Goal: Transaction & Acquisition: Purchase product/service

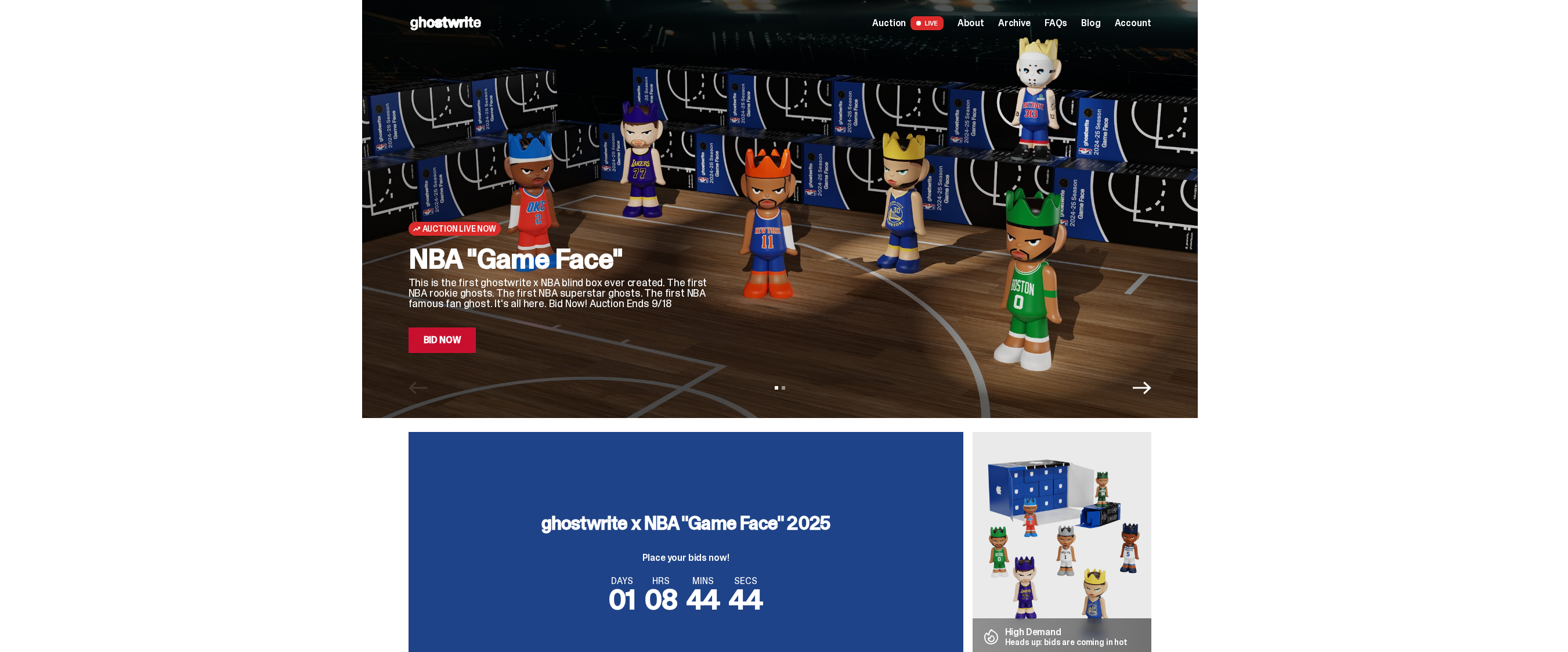
click at [443, 340] on link "Bid Now" at bounding box center [442, 340] width 68 height 26
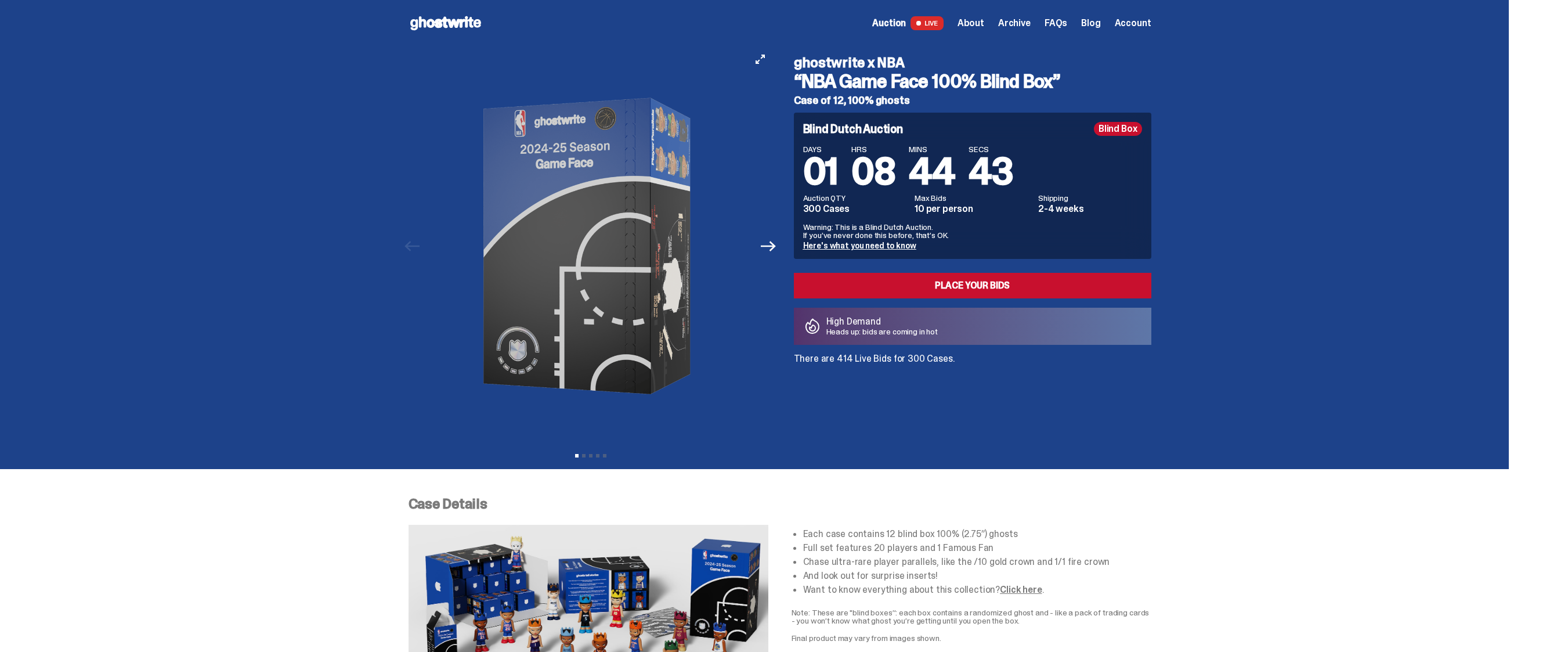
type input "**********"
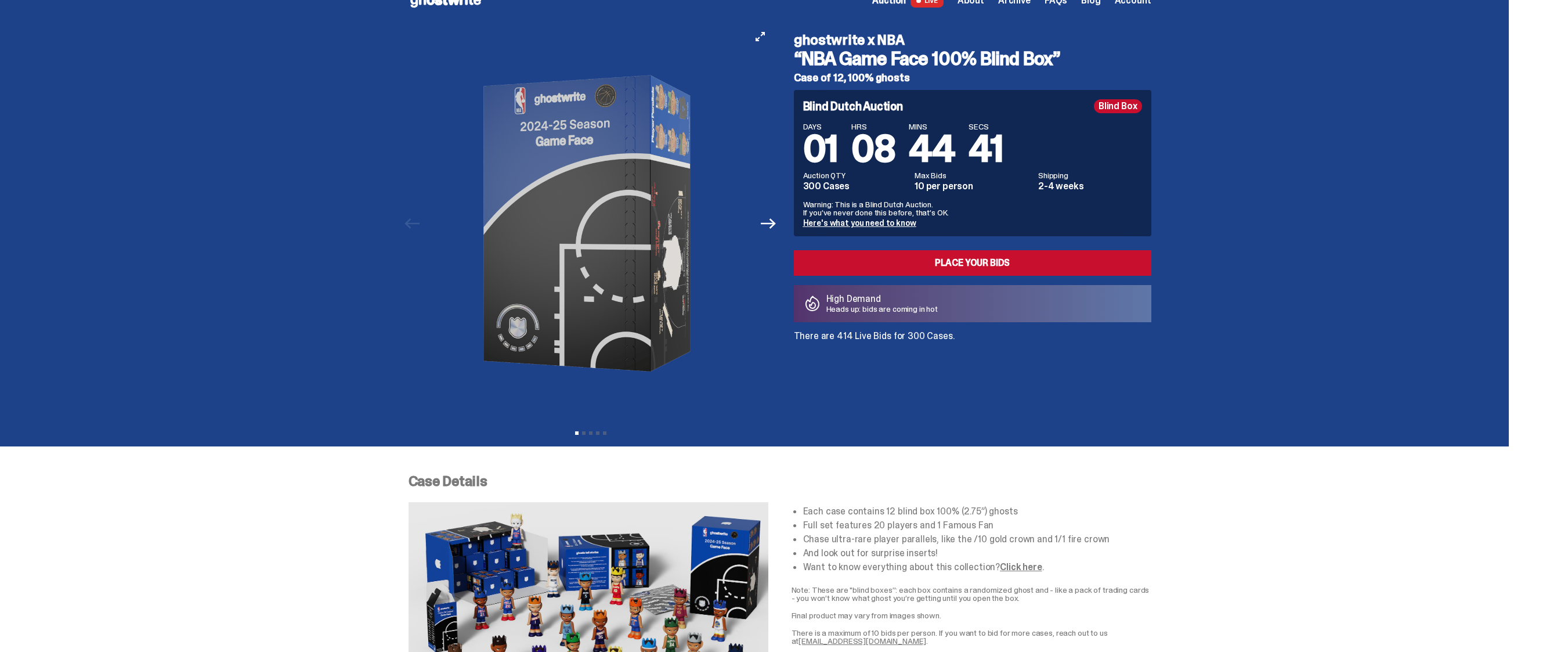
scroll to position [38, 0]
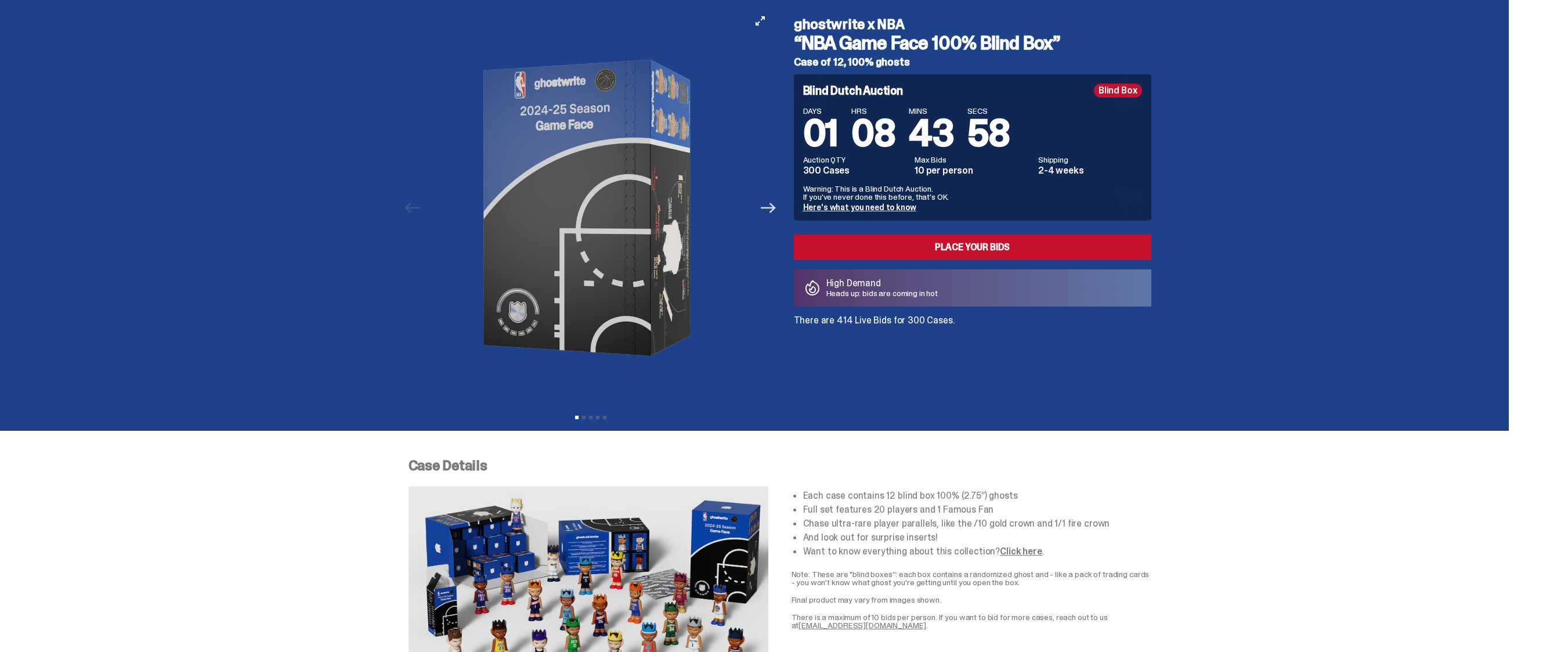
click at [774, 211] on icon "Next" at bounding box center [769, 208] width 15 height 15
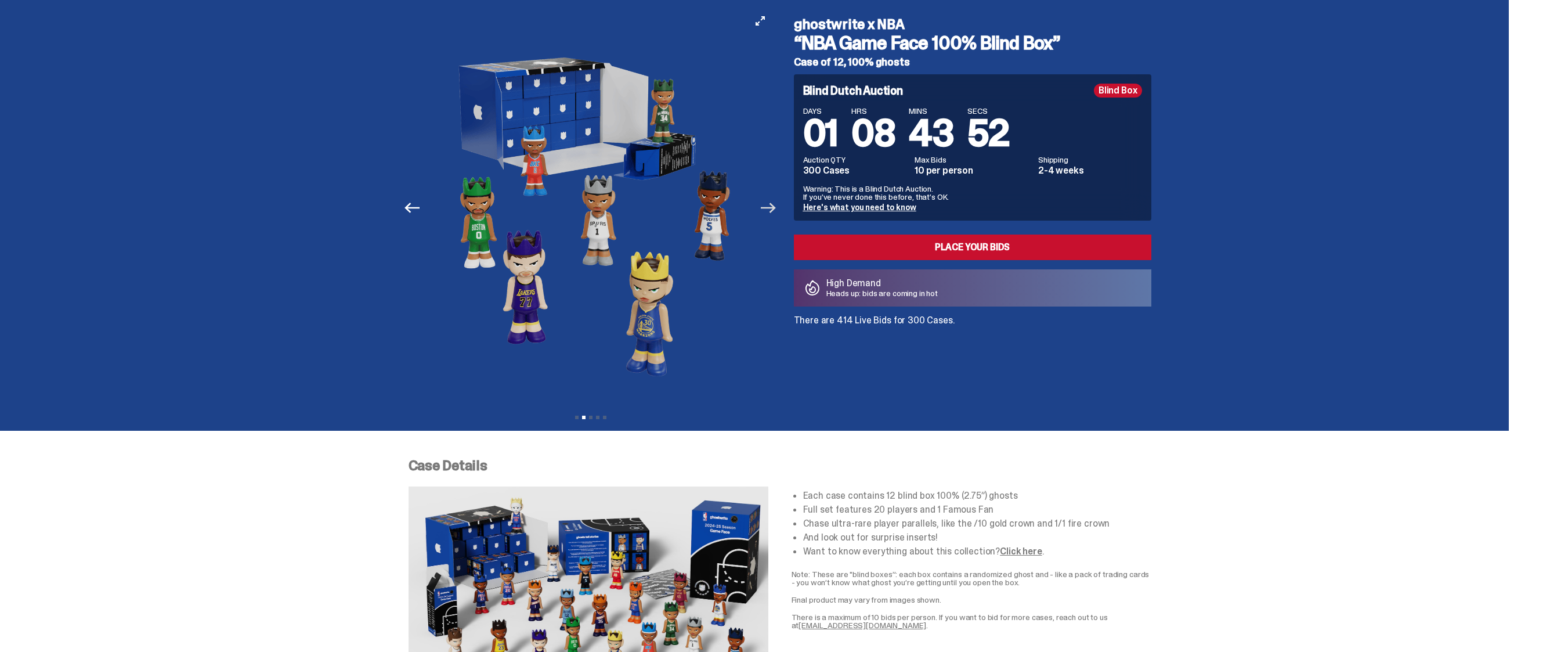
click at [772, 211] on icon "Next" at bounding box center [769, 208] width 15 height 15
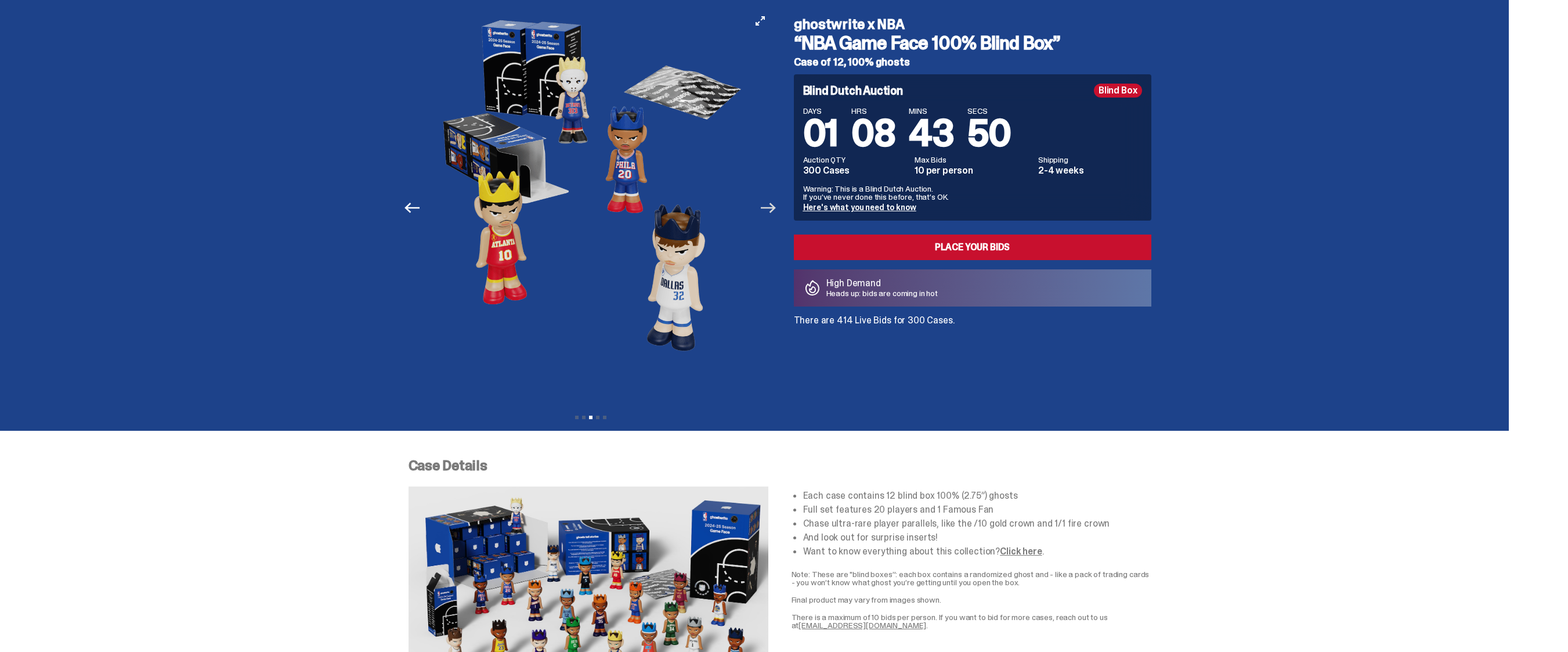
click at [772, 211] on icon "Next" at bounding box center [769, 208] width 15 height 15
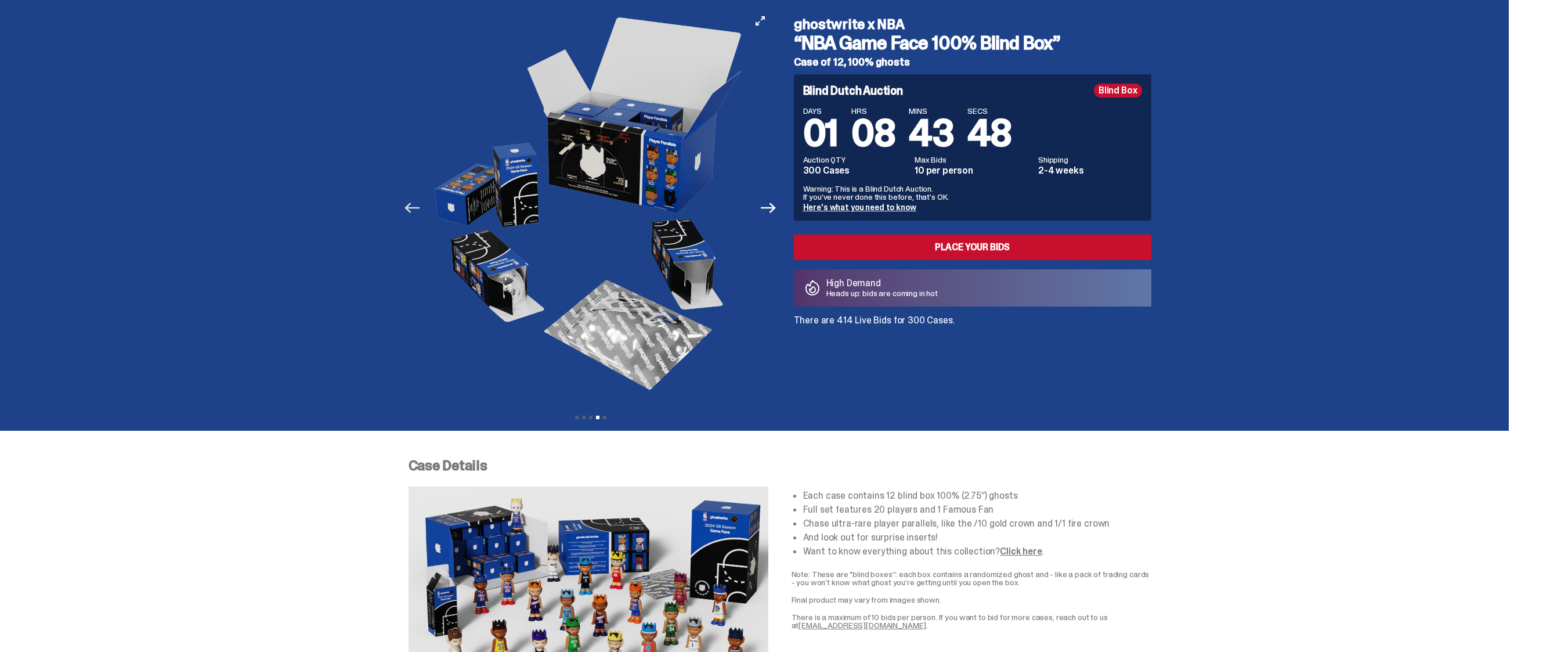
click at [420, 209] on icon "Previous" at bounding box center [412, 208] width 15 height 15
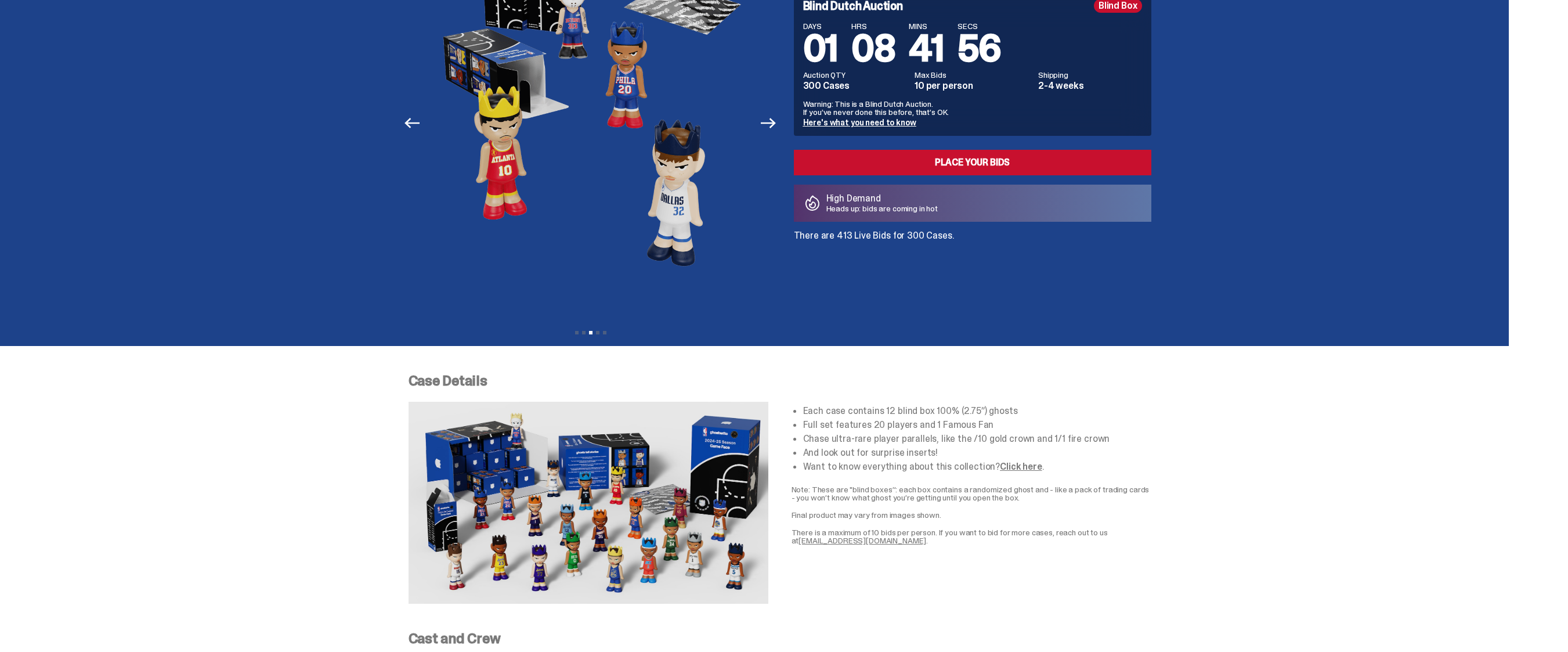
scroll to position [121, 0]
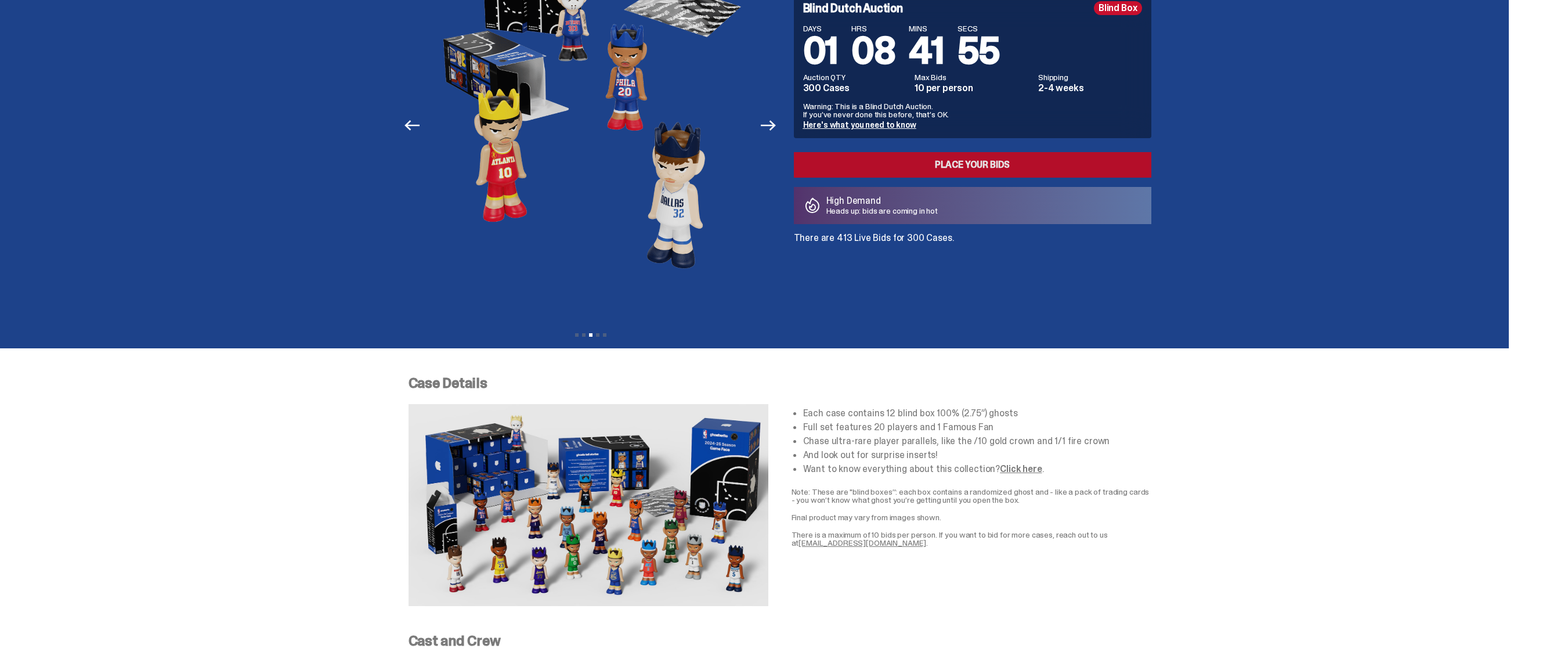
click at [1000, 163] on link "Place your Bids" at bounding box center [973, 165] width 357 height 26
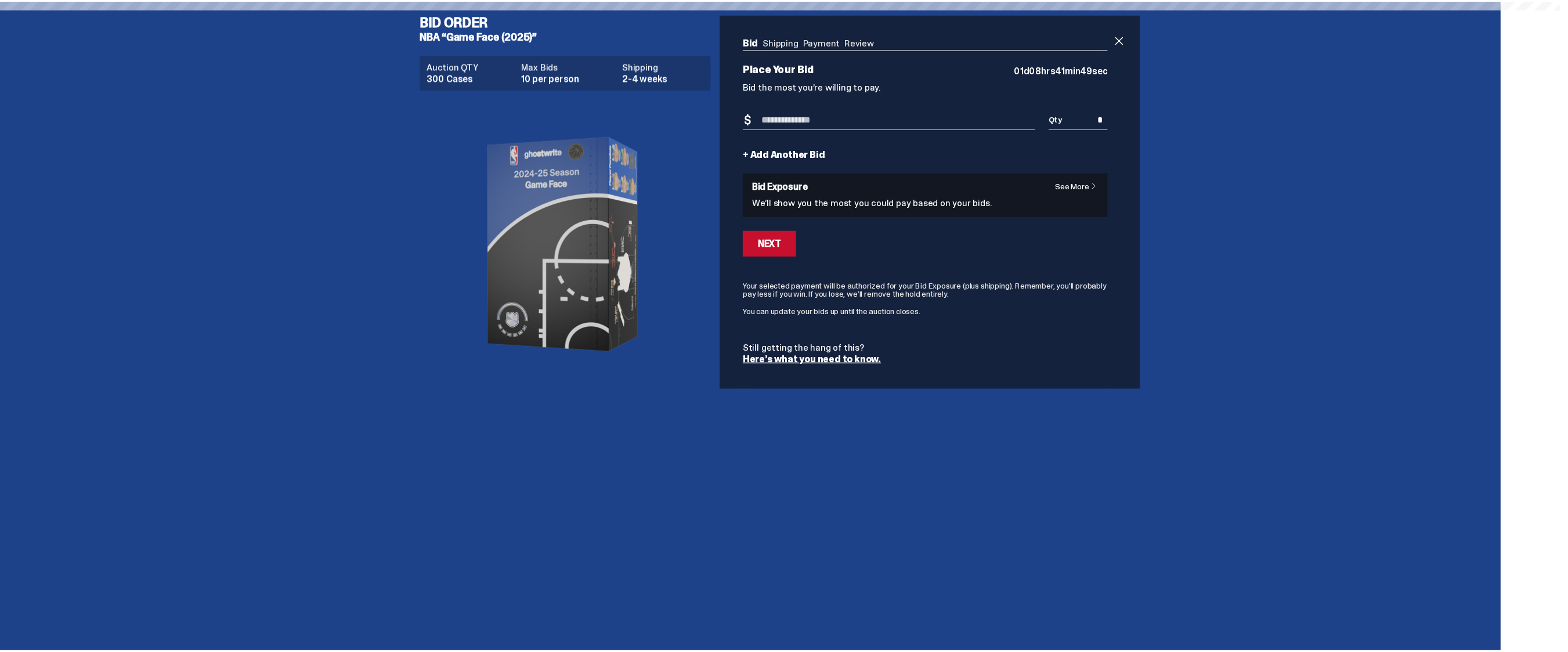
scroll to position [121, 0]
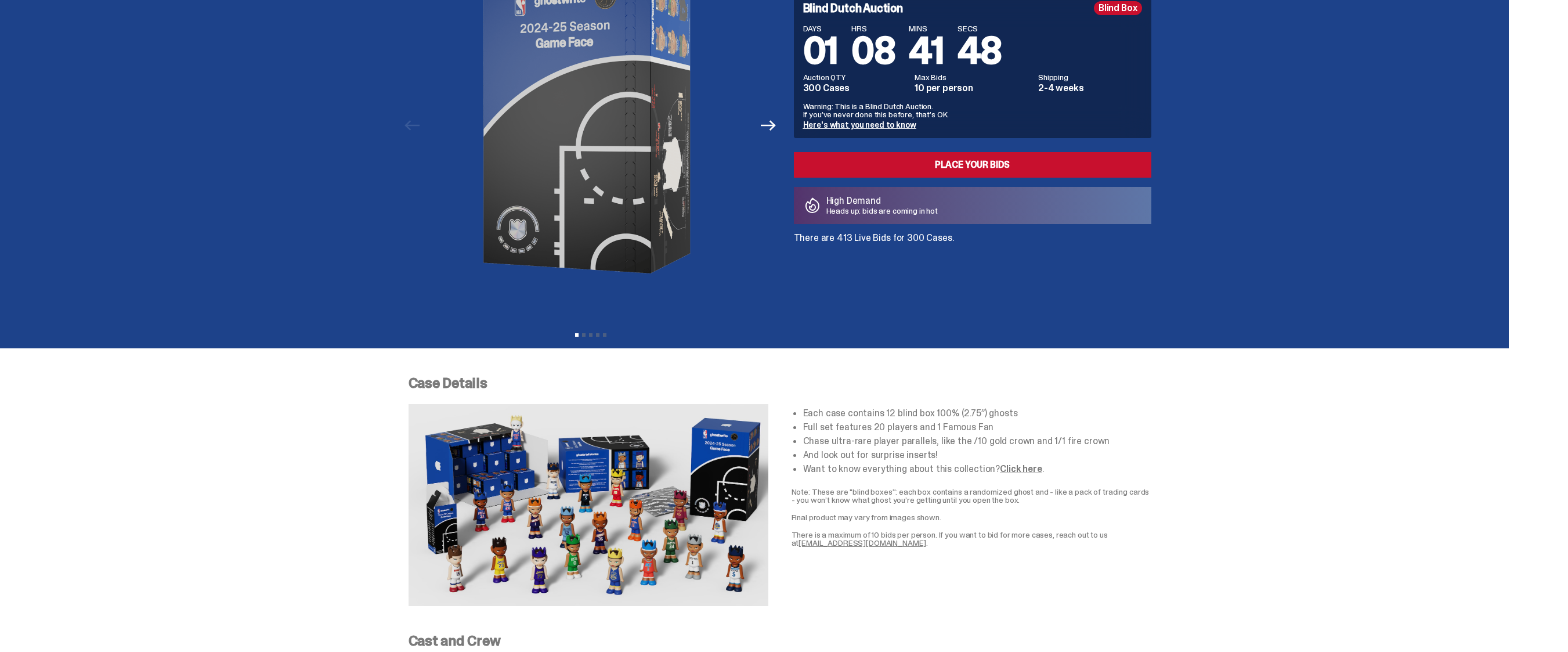
type input "**********"
click at [1028, 266] on div "ghostwrite x NBA “NBA Game Face 100% Blind Box” Case of 12, 100% ghosts Blind D…" at bounding box center [965, 125] width 372 height 400
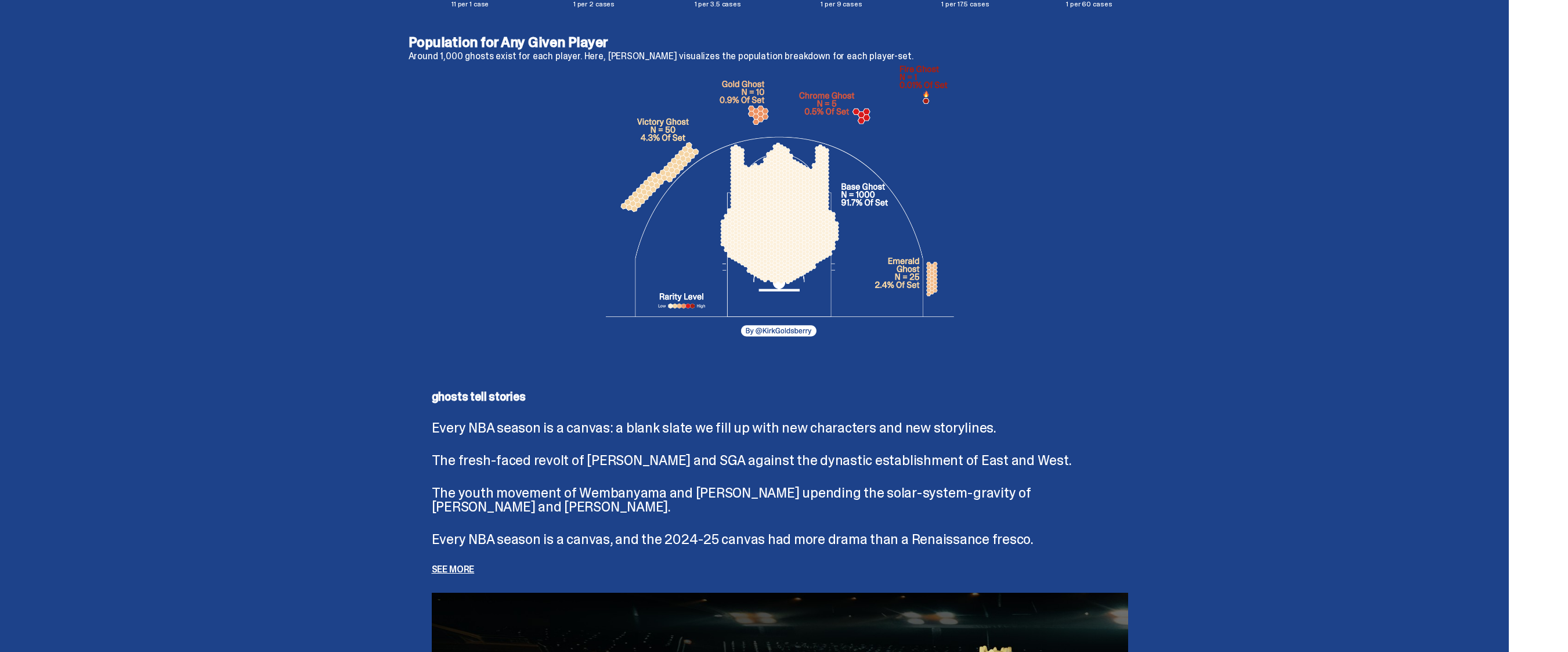
scroll to position [2117, 0]
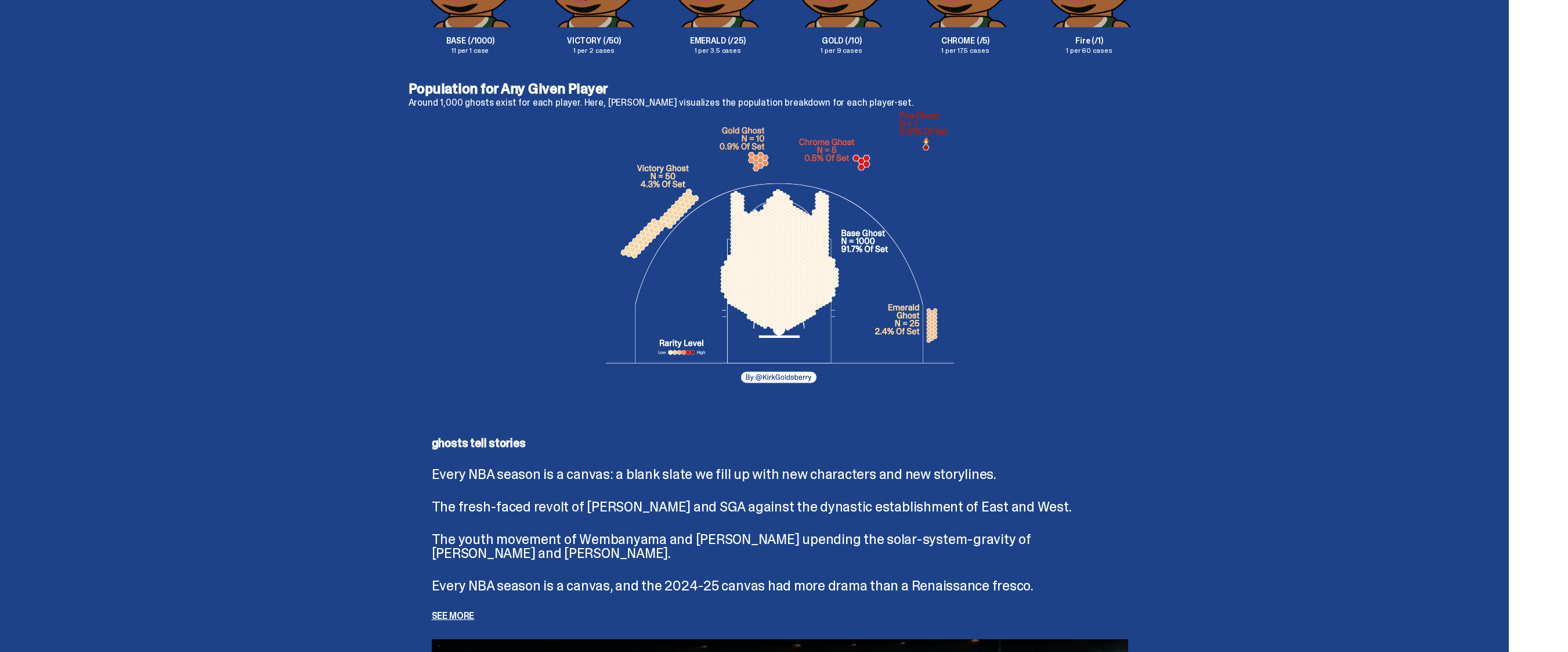
click at [798, 379] on img at bounding box center [780, 251] width 348 height 279
click at [790, 373] on img at bounding box center [780, 251] width 348 height 279
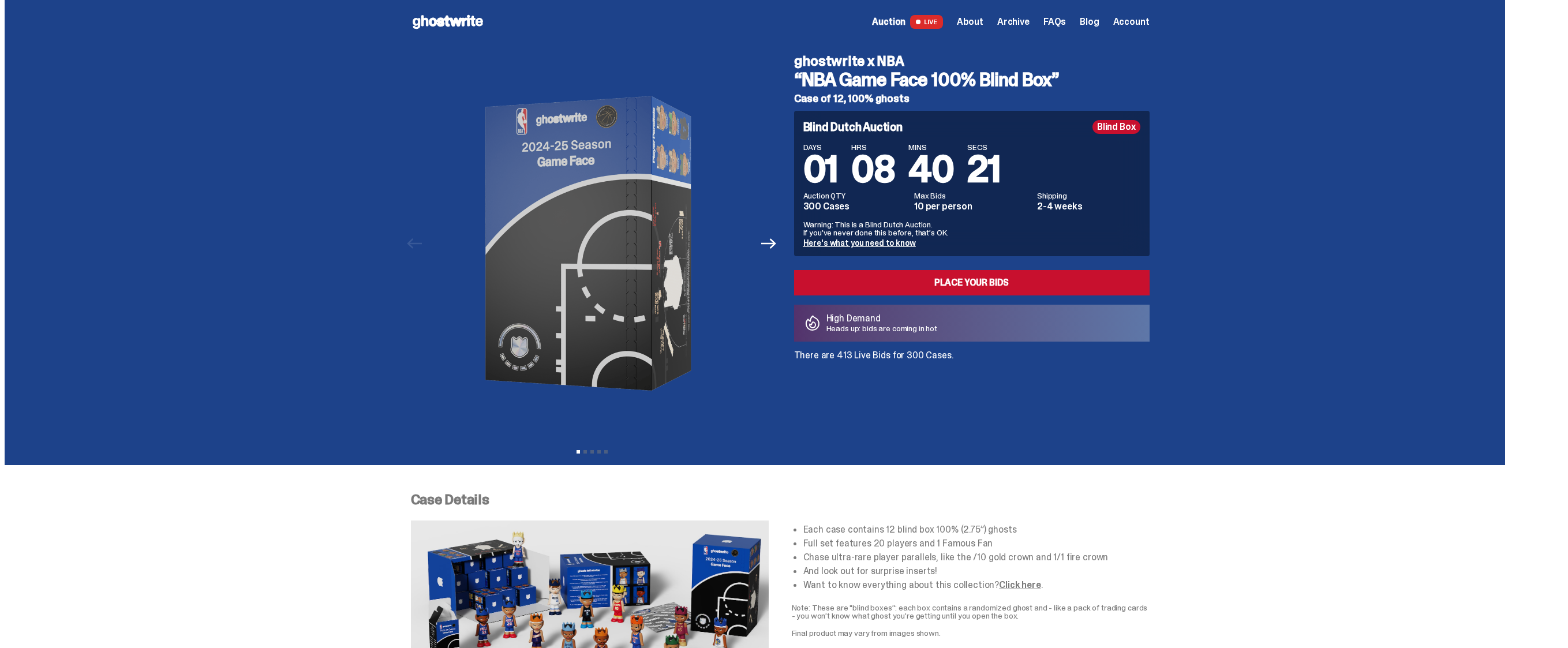
scroll to position [0, 0]
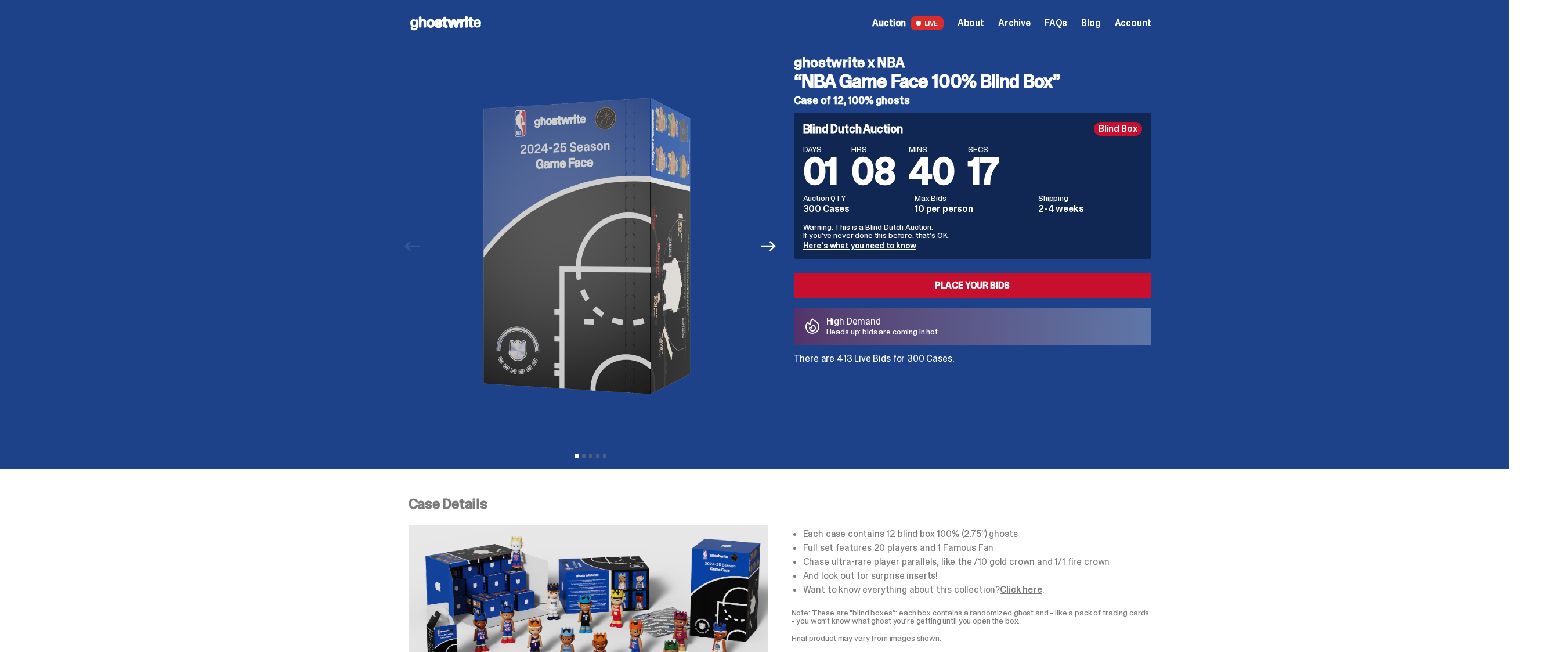
click at [885, 245] on link "Here's what you need to know" at bounding box center [859, 246] width 113 height 11
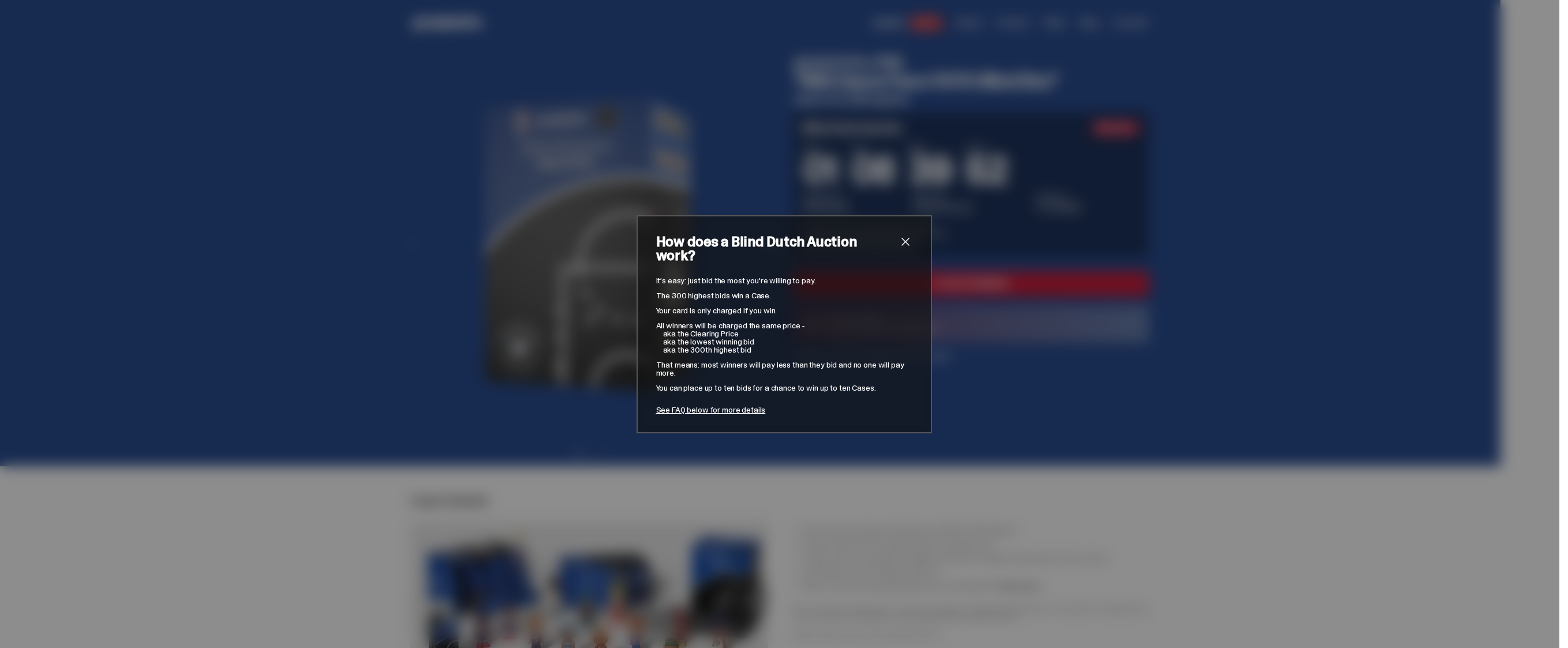
click at [715, 405] on link "See FAQ below for more details" at bounding box center [710, 410] width 110 height 10
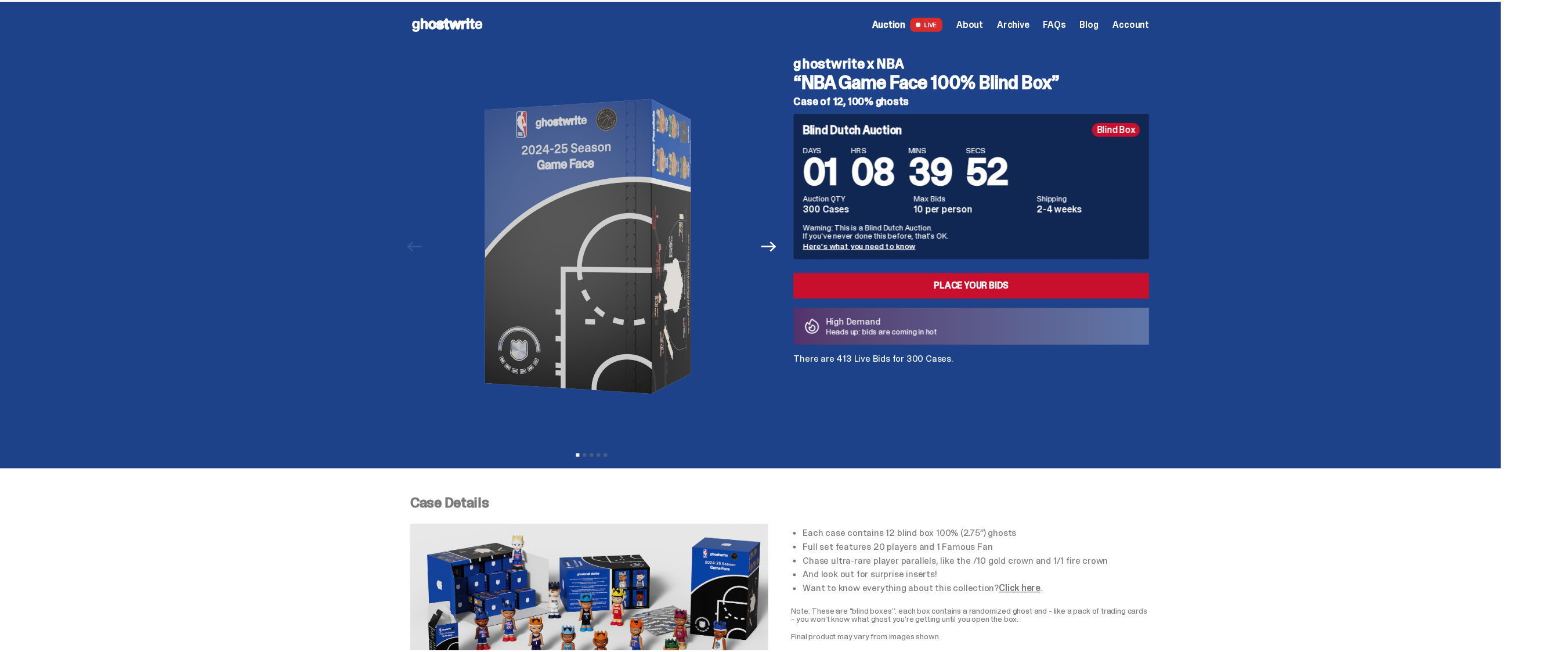
scroll to position [4419, 0]
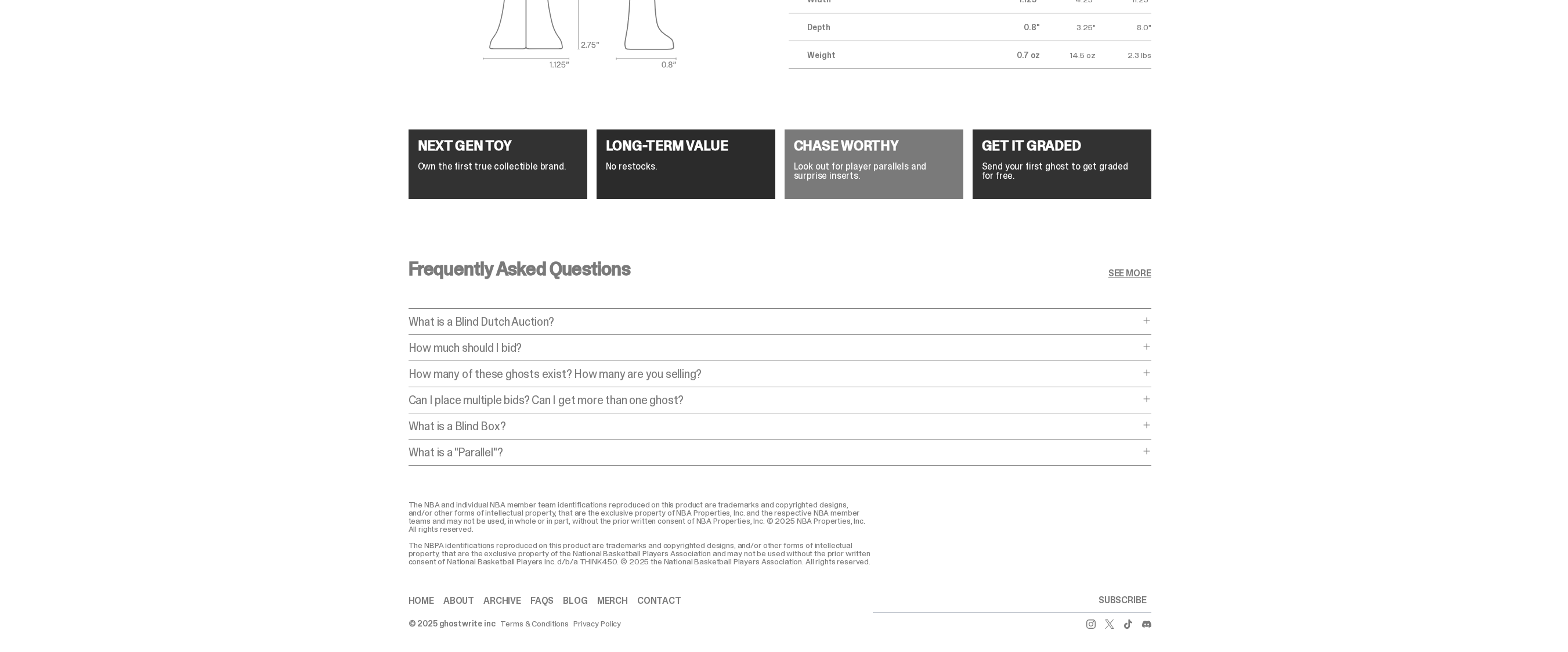
click at [491, 306] on div "Frequently Asked Questions SEE MORE What is a Blind Dutch Auction? What is a Bl…" at bounding box center [780, 367] width 743 height 269
click at [525, 316] on p "What is a Blind Dutch Auction?" at bounding box center [774, 321] width 731 height 11
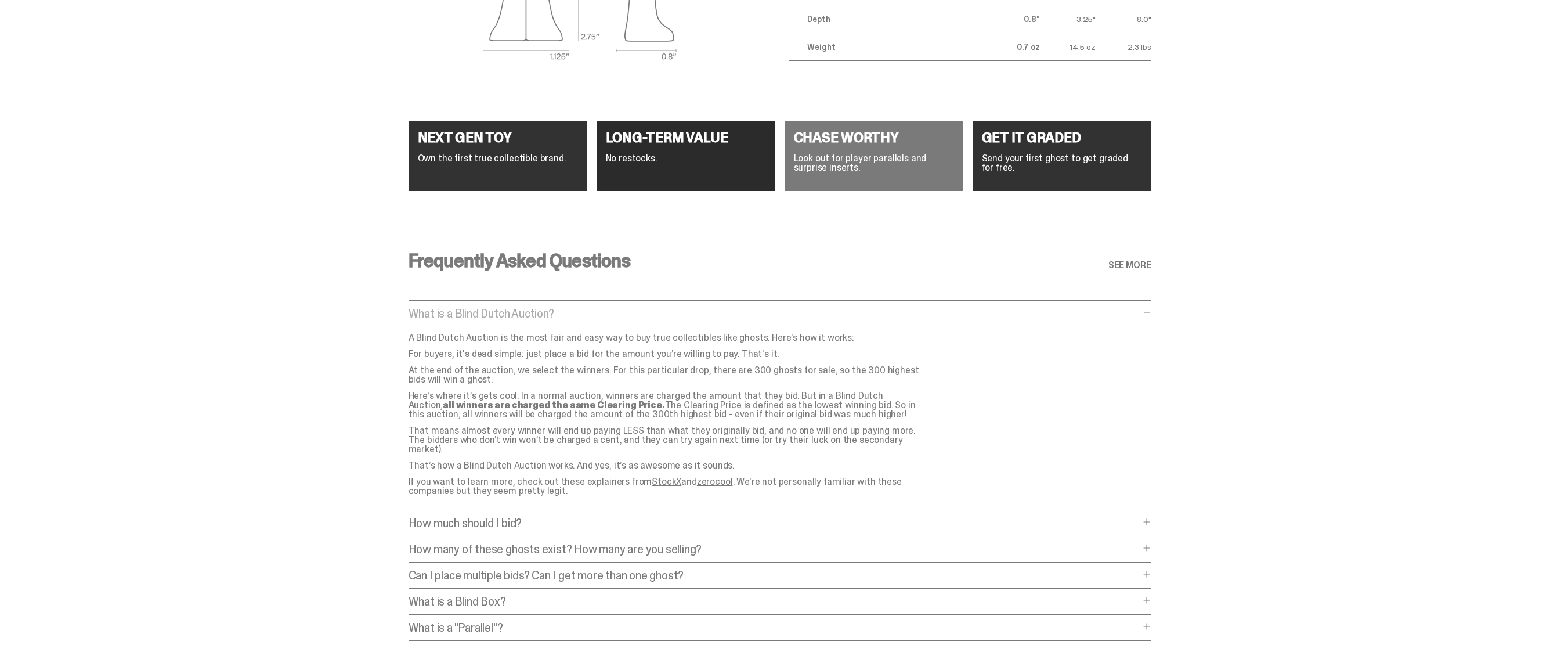
click at [1150, 518] on span at bounding box center [1147, 522] width 9 height 9
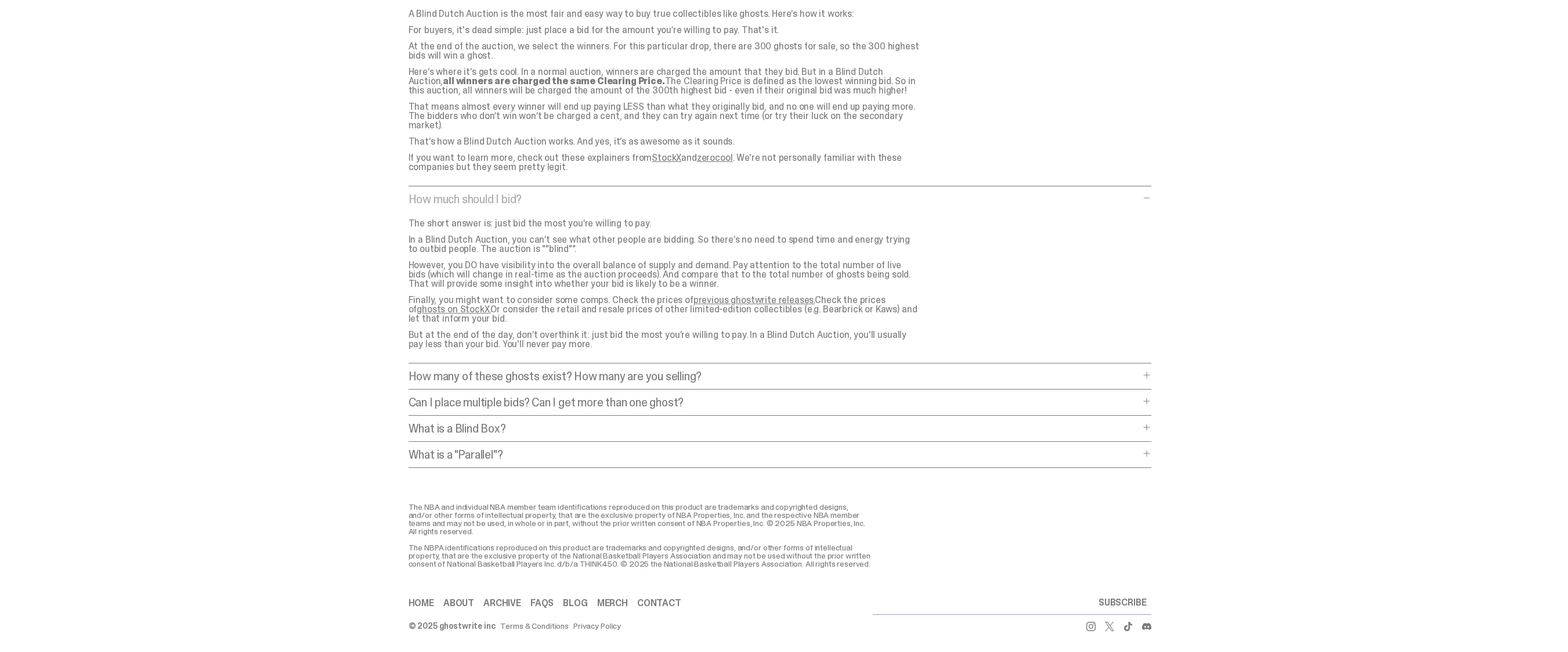
scroll to position [4744, 0]
click at [1151, 370] on span at bounding box center [1147, 374] width 9 height 9
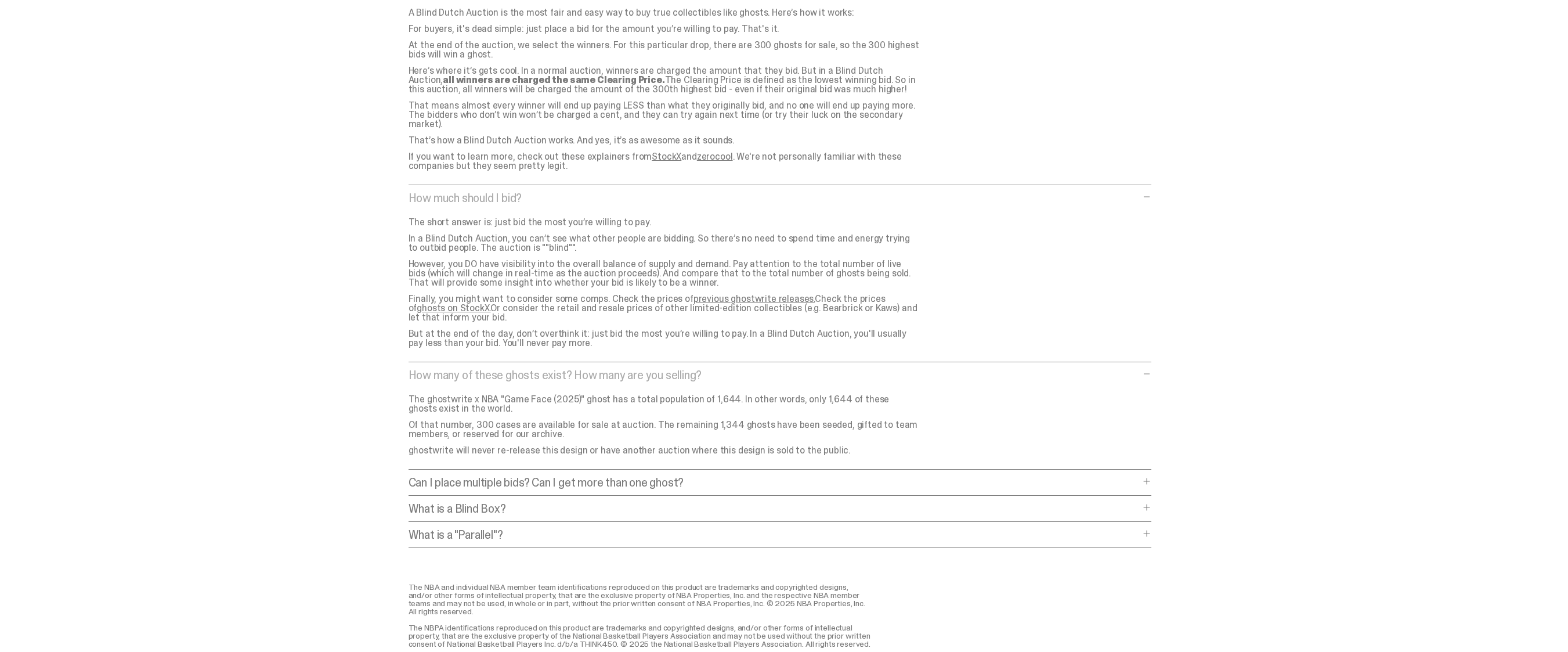
click at [1151, 529] on span at bounding box center [1147, 533] width 9 height 9
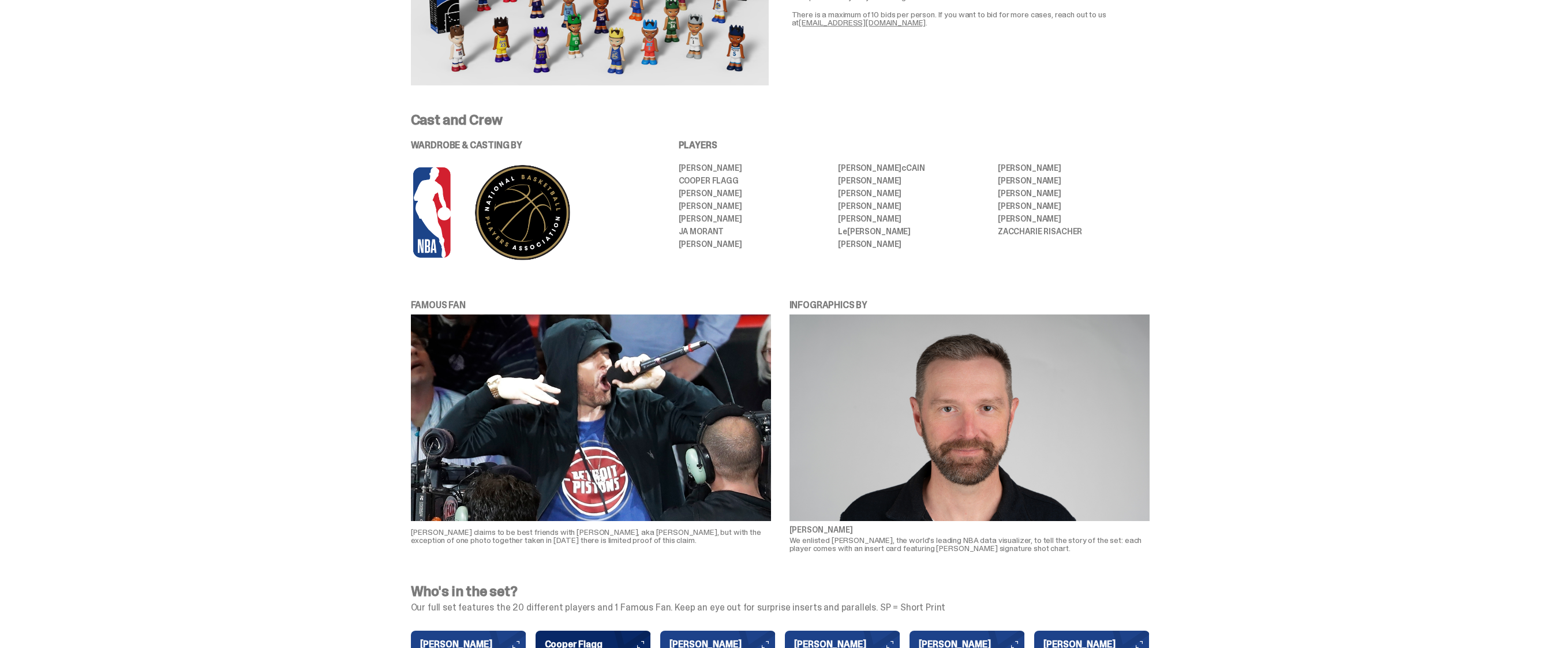
scroll to position [0, 0]
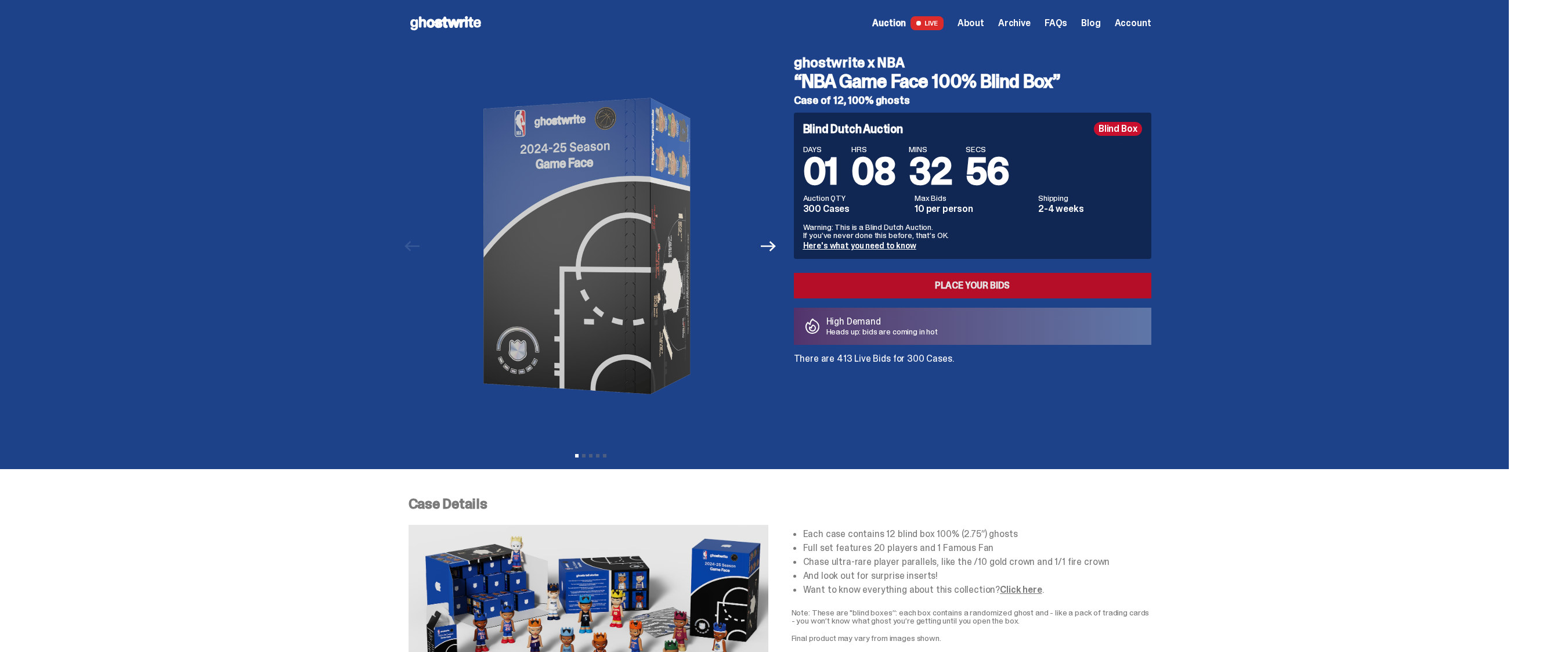
click at [980, 282] on link "Place your Bids" at bounding box center [973, 285] width 357 height 26
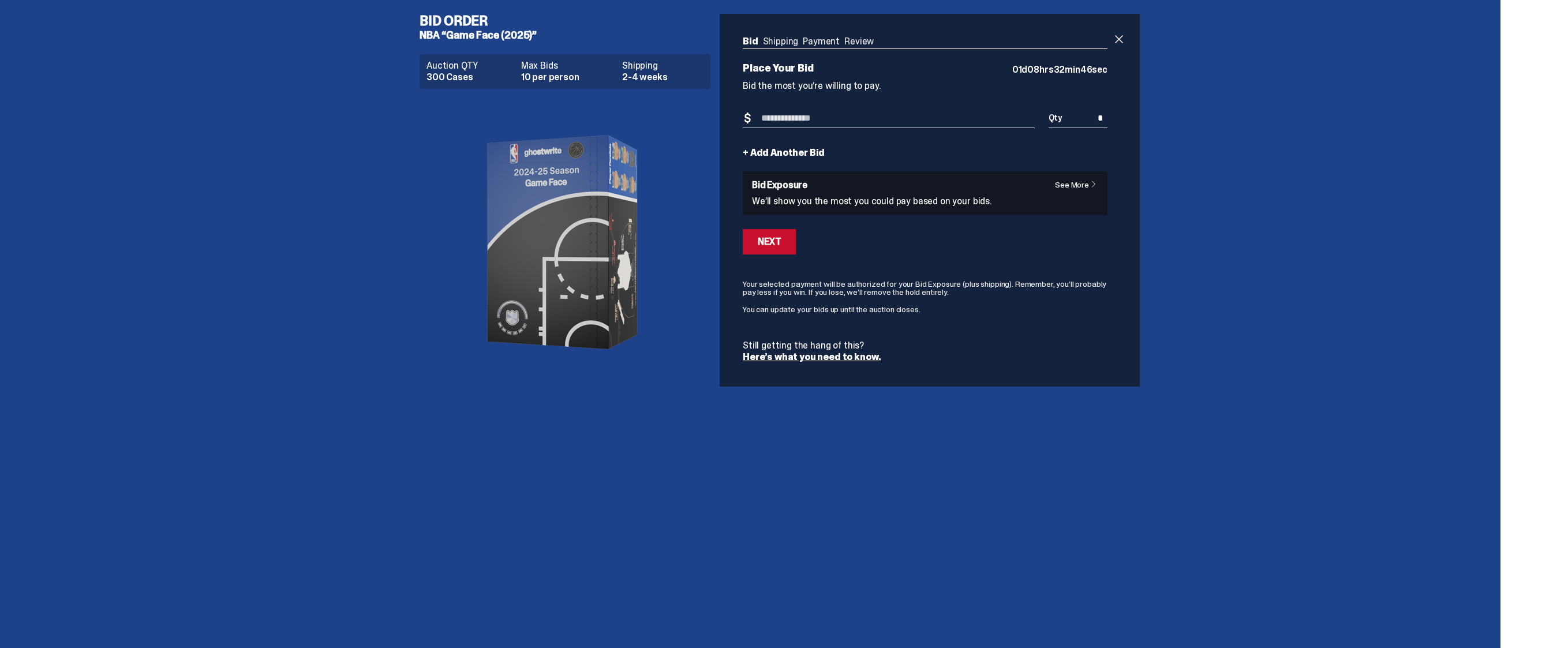
click at [846, 357] on link "Here’s what you need to know." at bounding box center [811, 357] width 138 height 12
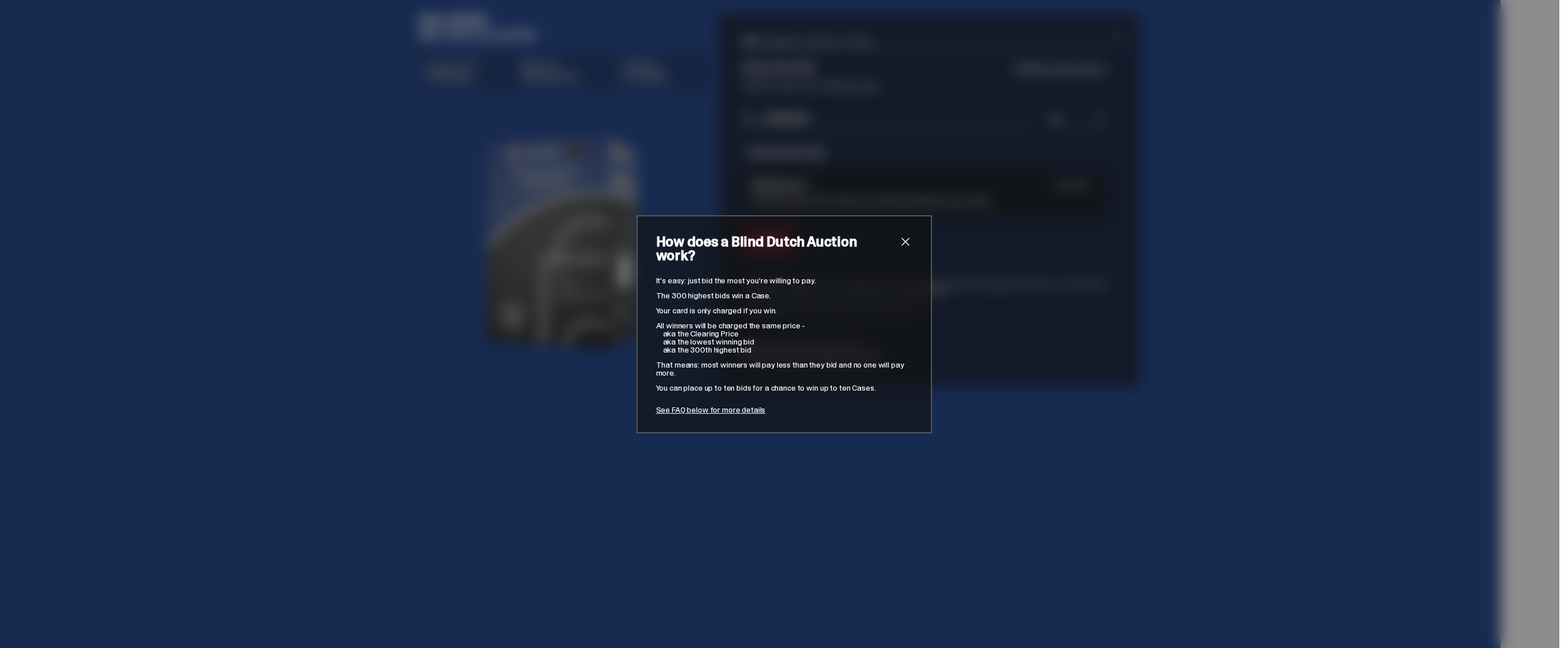
click at [903, 249] on span "close" at bounding box center [905, 242] width 14 height 14
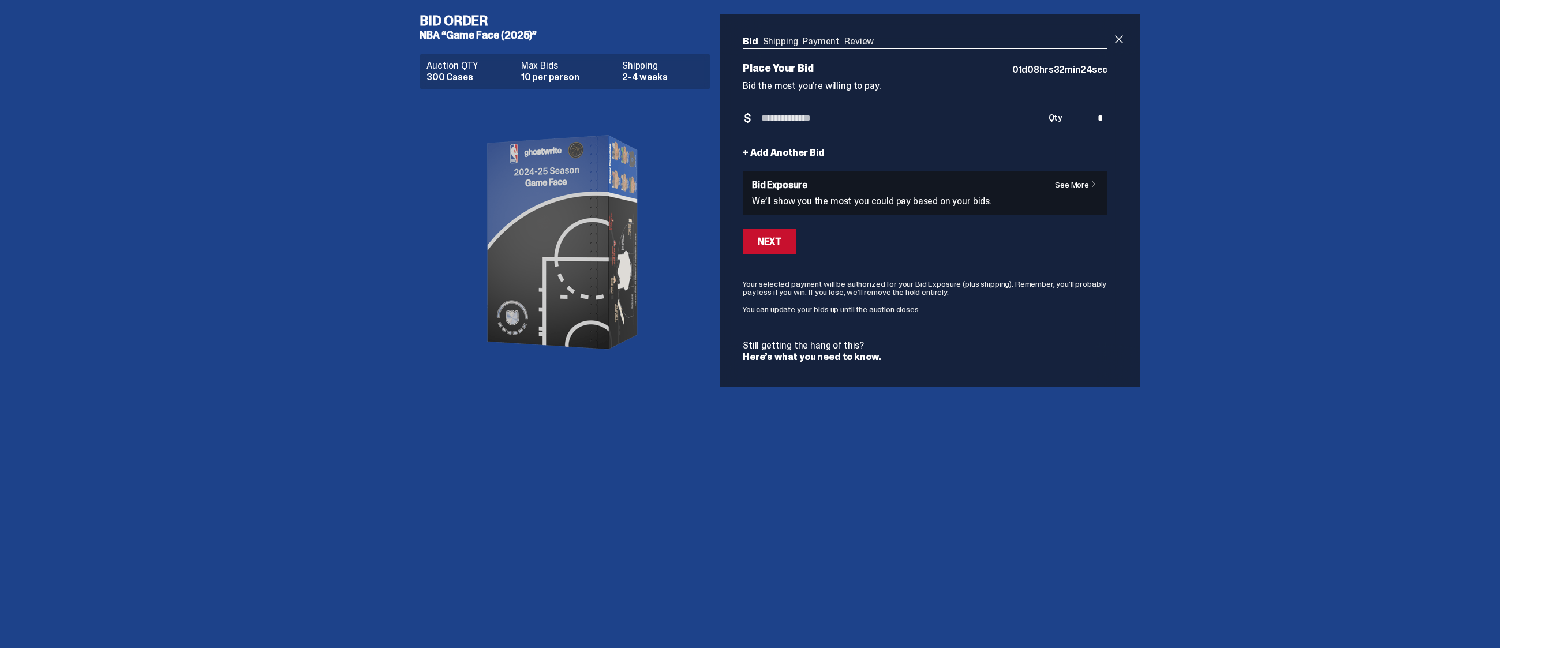
click at [903, 250] on div "Next" at bounding box center [925, 242] width 365 height 25
click at [848, 120] on input "Bid Amount" at bounding box center [888, 119] width 292 height 19
click at [946, 152] on div "+ Add Another Bid" at bounding box center [925, 153] width 365 height 9
click at [836, 121] on input "Bid Amount" at bounding box center [888, 119] width 292 height 19
type input "***"
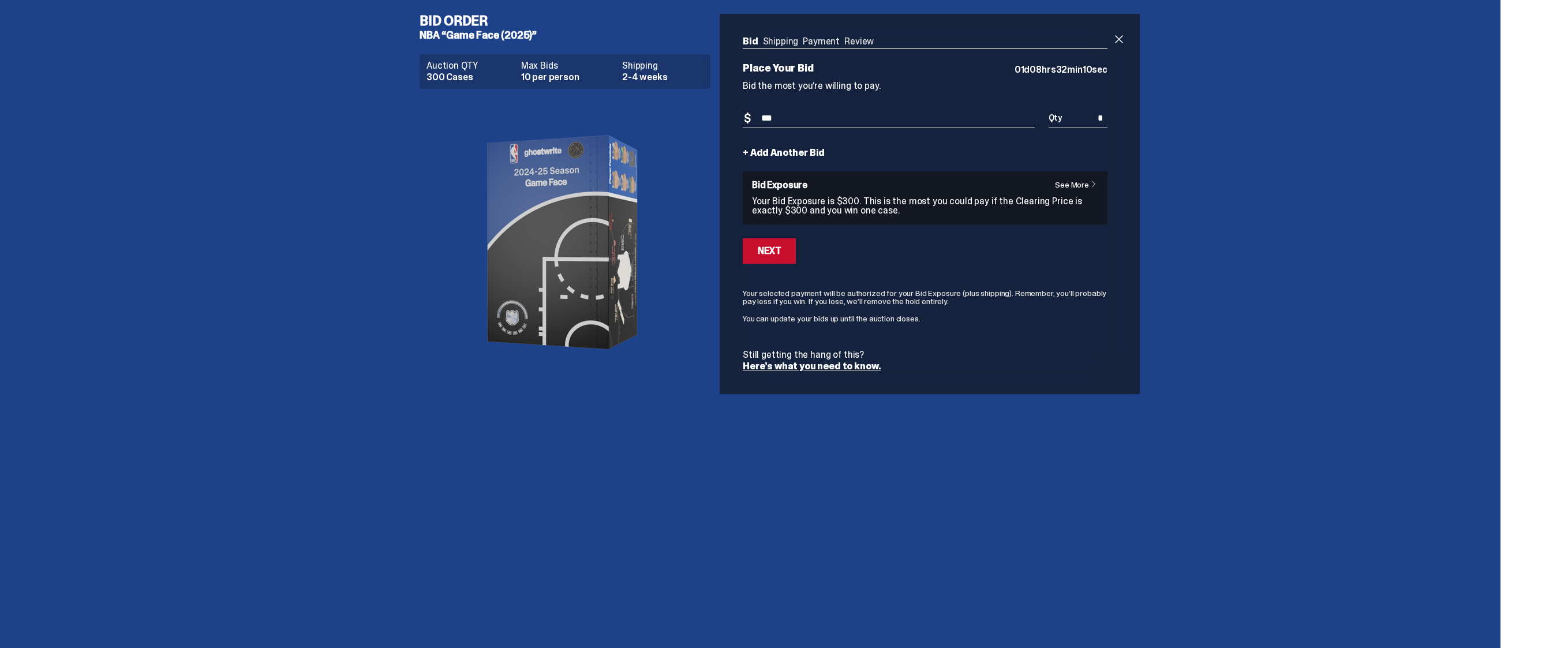
click at [934, 249] on div "Next" at bounding box center [925, 251] width 365 height 25
click at [767, 250] on div "Next" at bounding box center [769, 251] width 23 height 9
click at [790, 115] on input "***" at bounding box center [888, 119] width 292 height 19
type input "***"
click at [781, 253] on button "Next" at bounding box center [769, 251] width 53 height 25
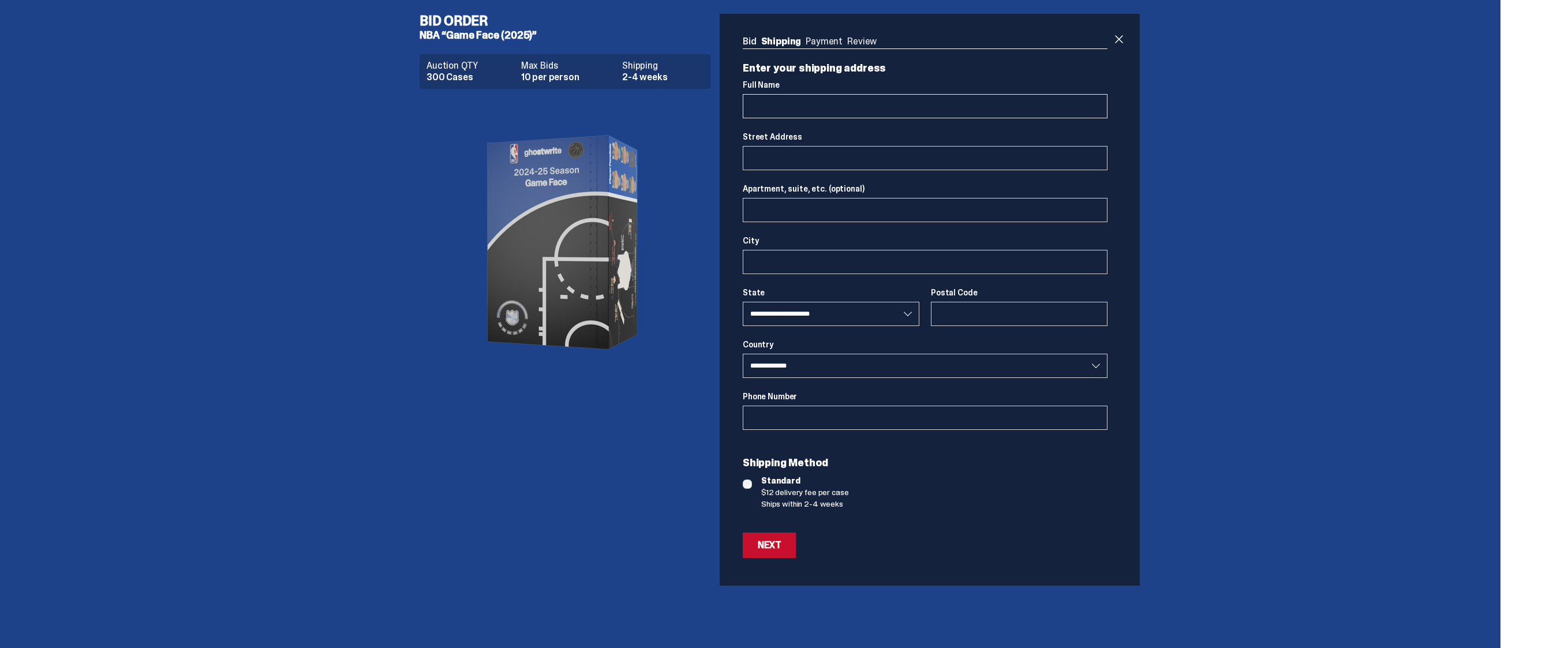
click at [798, 102] on input "Full Name" at bounding box center [925, 106] width 365 height 24
drag, startPoint x: 1169, startPoint y: 237, endPoint x: 677, endPoint y: 9, distance: 542.3
click at [1169, 236] on div "Bid Order NBA “Game Face (2025)” Auction QTY 300 Cases Max Bids 10 per person S…" at bounding box center [779, 299] width 1559 height 599
select select
select select "**"
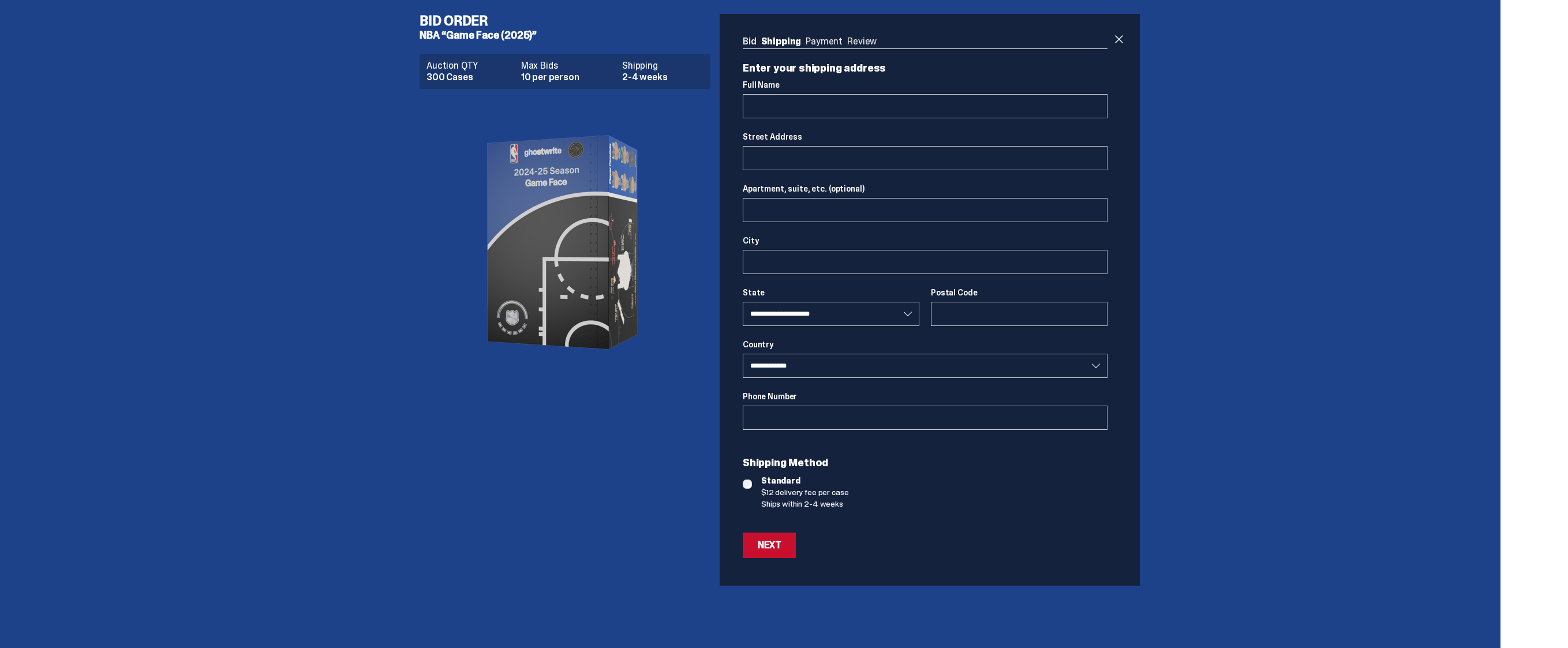
select select
select select "**"
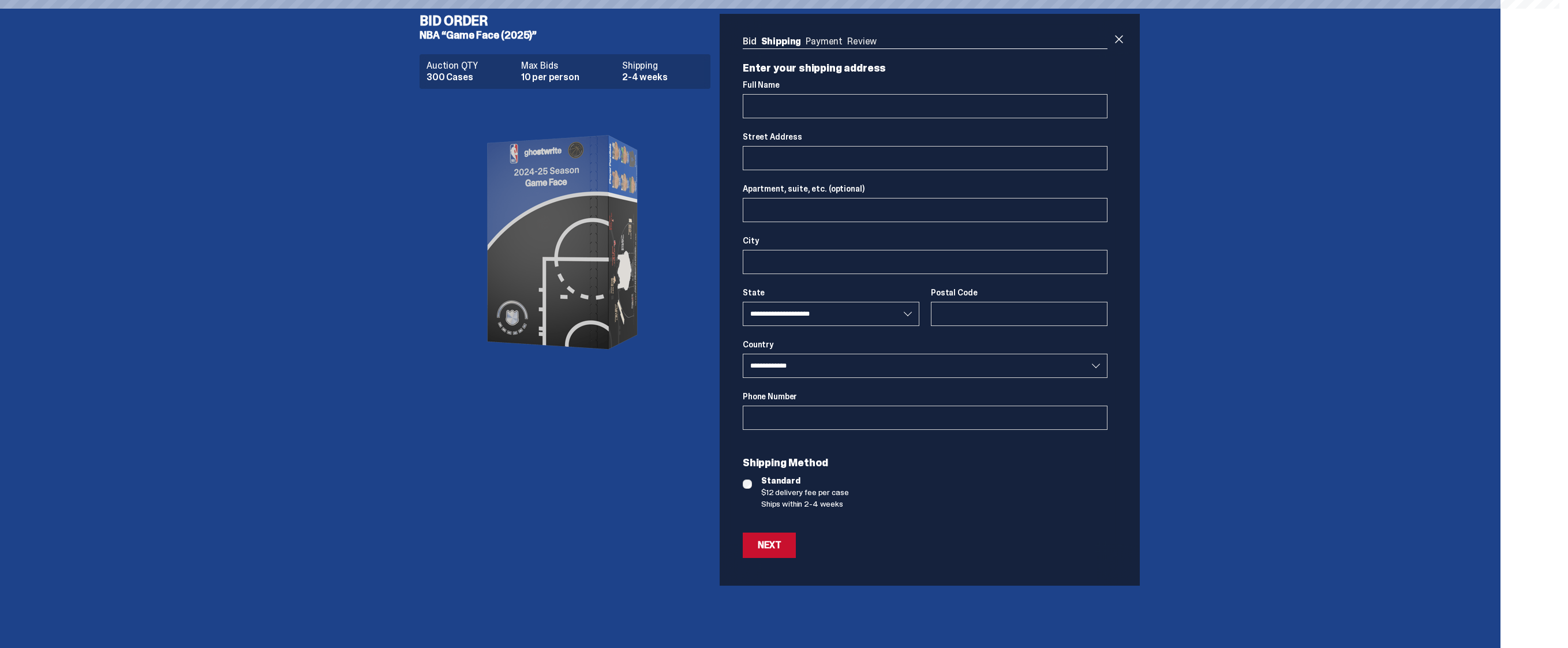
select select
select select "**"
select select
select select "**"
